Goal: Task Accomplishment & Management: Manage account settings

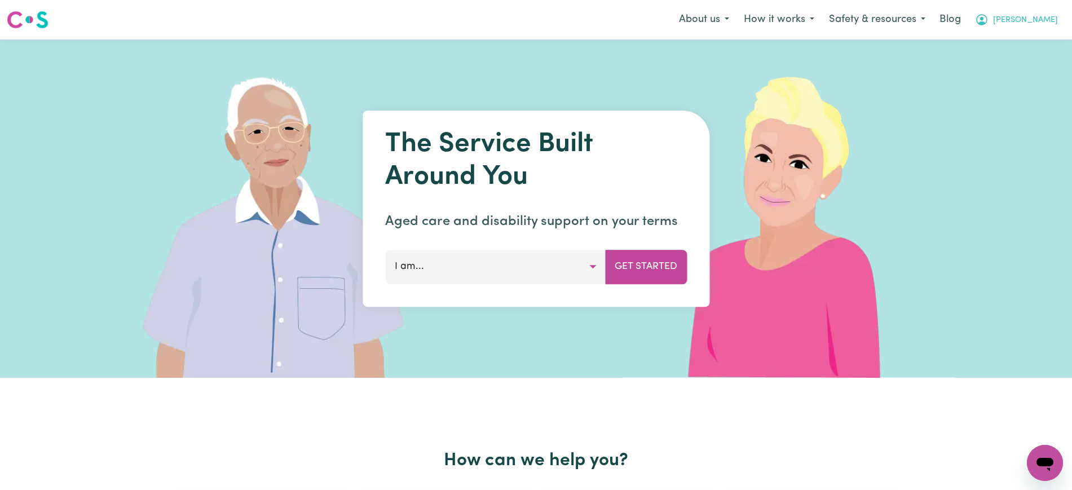
click at [988, 16] on icon "My Account" at bounding box center [981, 19] width 11 height 11
click at [1028, 52] on link "Admin Dashboard" at bounding box center [1020, 43] width 89 height 21
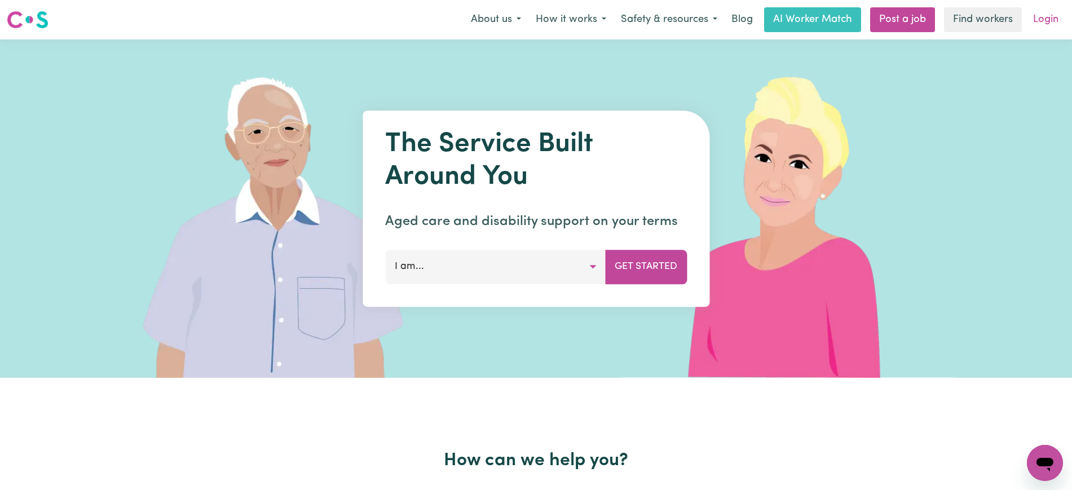
click at [1046, 19] on link "Login" at bounding box center [1046, 19] width 39 height 25
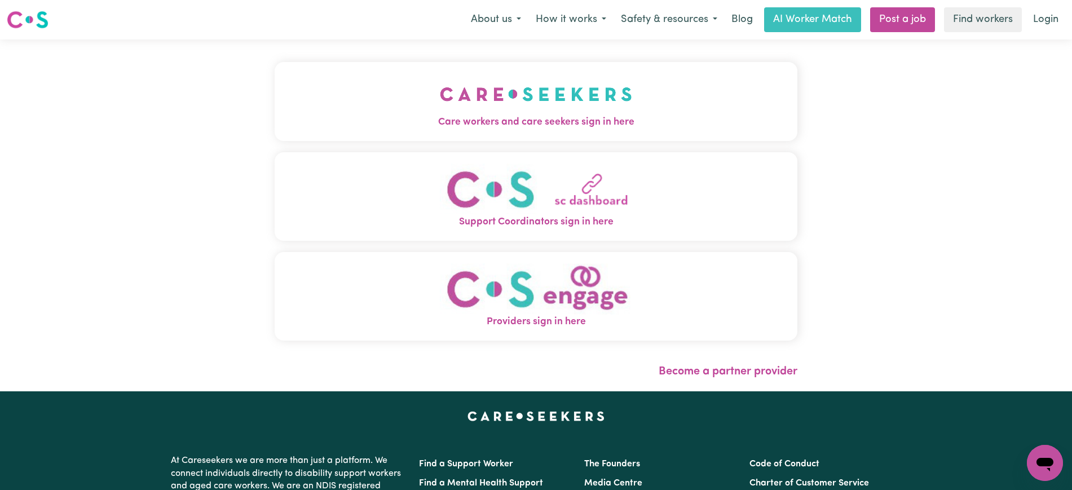
click at [388, 124] on span "Care workers and care seekers sign in here" at bounding box center [536, 122] width 523 height 15
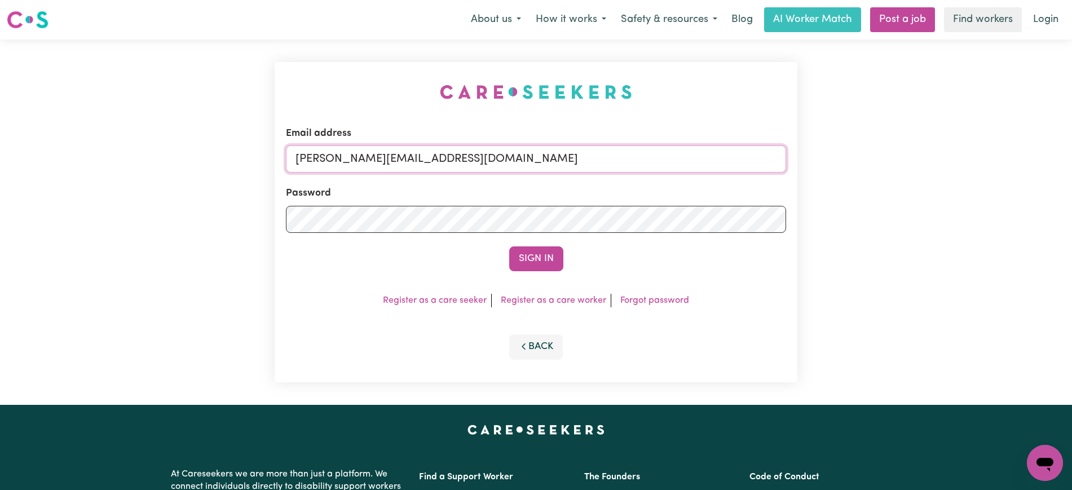
click at [445, 157] on input "[PERSON_NAME][EMAIL_ADDRESS][DOMAIN_NAME]" at bounding box center [536, 159] width 500 height 27
drag, startPoint x: 363, startPoint y: 160, endPoint x: 719, endPoint y: 146, distance: 356.2
click at [714, 161] on input "[EMAIL_ADDRESS][DOMAIN_NAME]" at bounding box center [536, 159] width 500 height 27
type input "[EMAIL_ADDRESS][DOMAIN_NAME]"
click at [509, 247] on button "Sign In" at bounding box center [536, 259] width 54 height 25
